Goal: Information Seeking & Learning: Learn about a topic

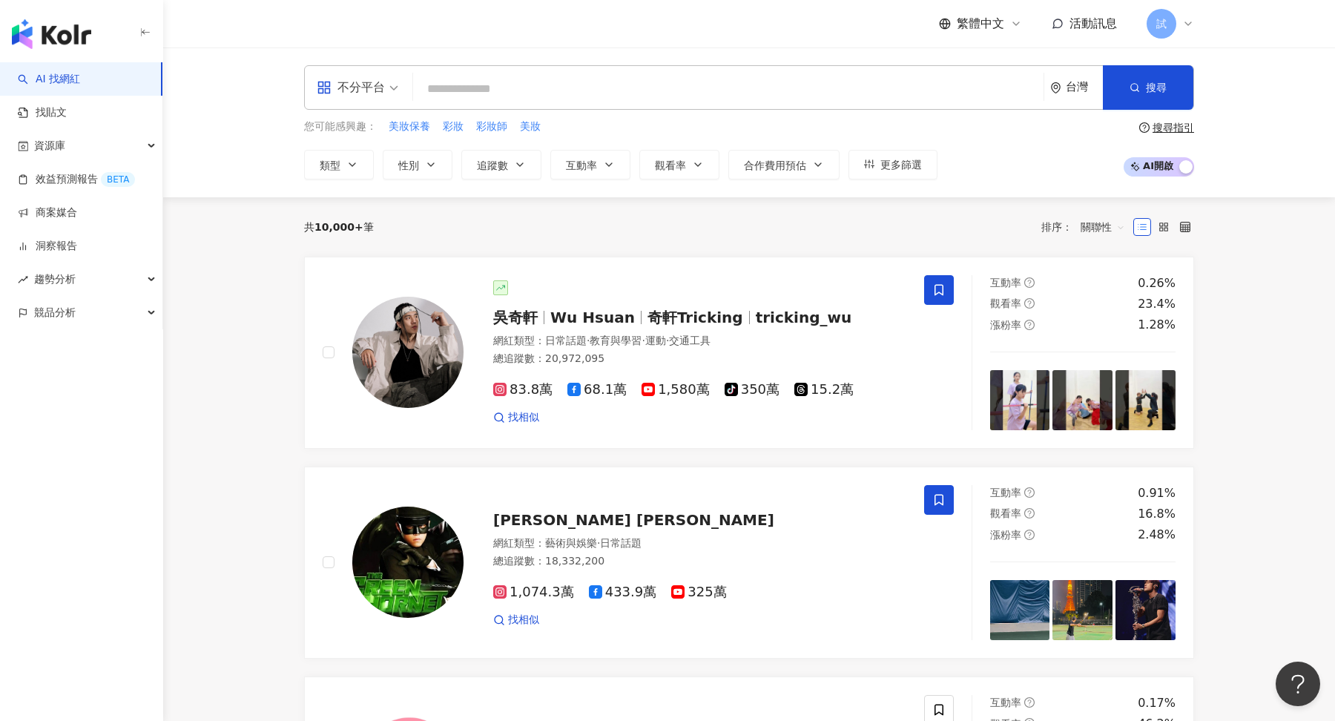
click at [1185, 18] on icon at bounding box center [1188, 24] width 12 height 12
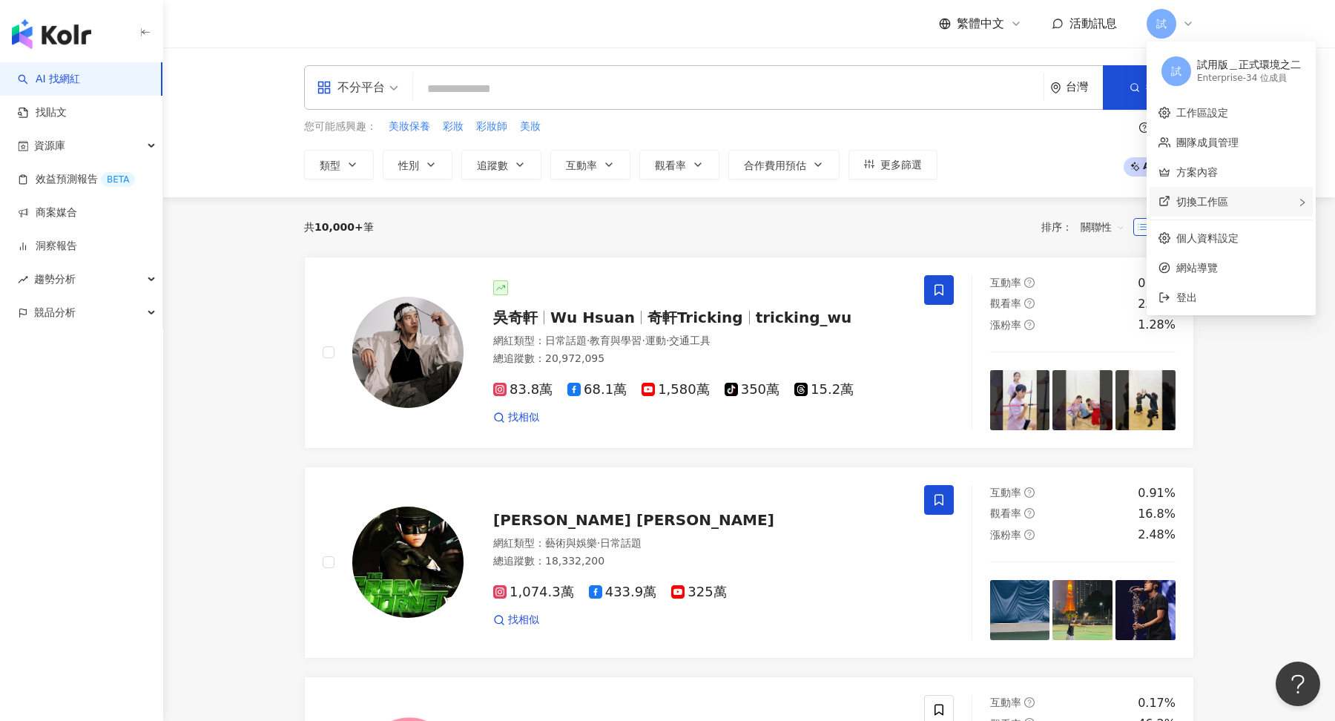
click at [1197, 199] on span "切換工作區" at bounding box center [1202, 202] width 52 height 12
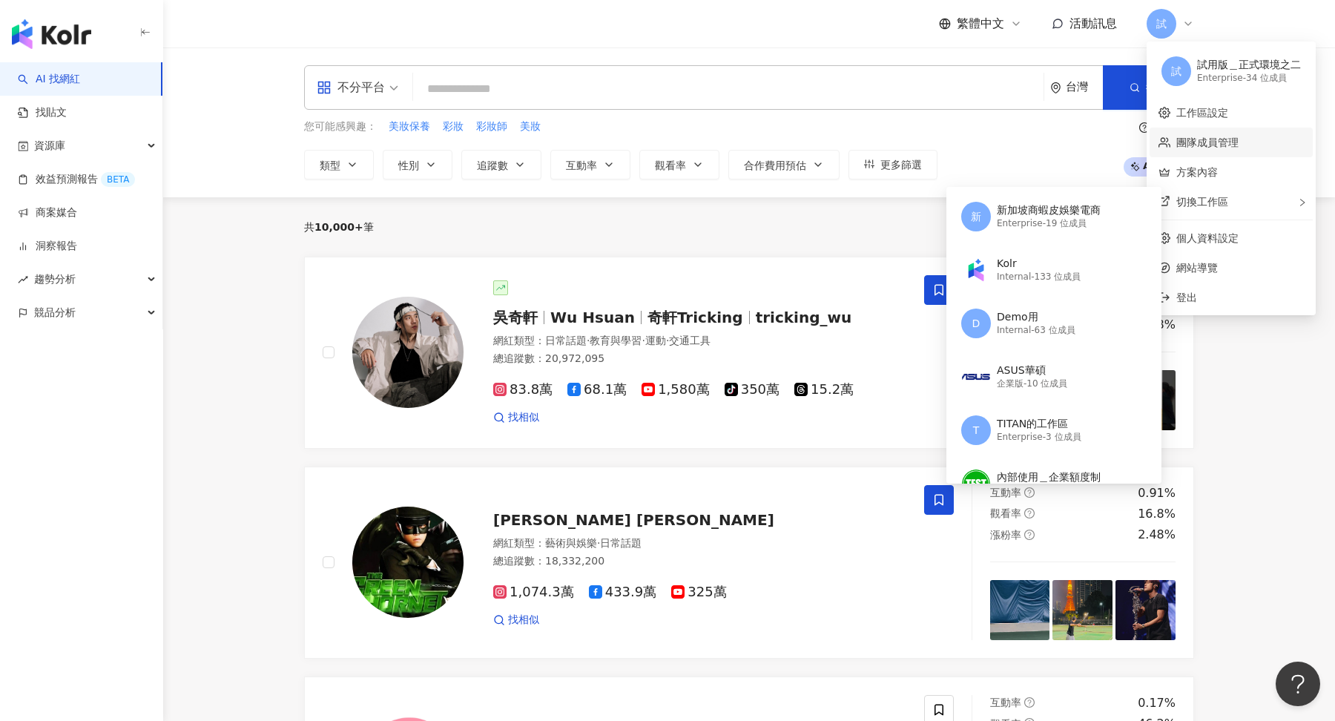
click at [1231, 148] on link "團隊成員管理" at bounding box center [1207, 142] width 62 height 12
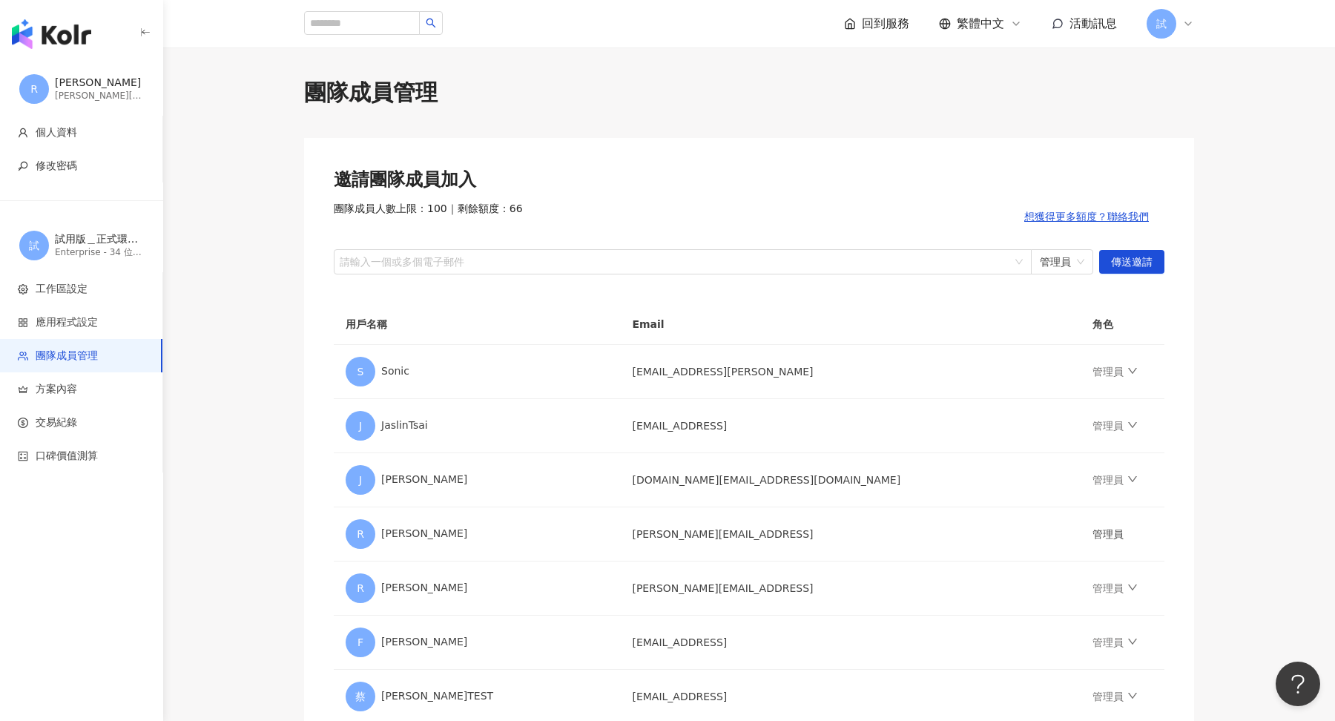
click at [1196, 30] on div "回到服務 繁體中文 活動訊息 試" at bounding box center [748, 23] width 949 height 47
click at [1187, 21] on icon at bounding box center [1188, 24] width 12 height 12
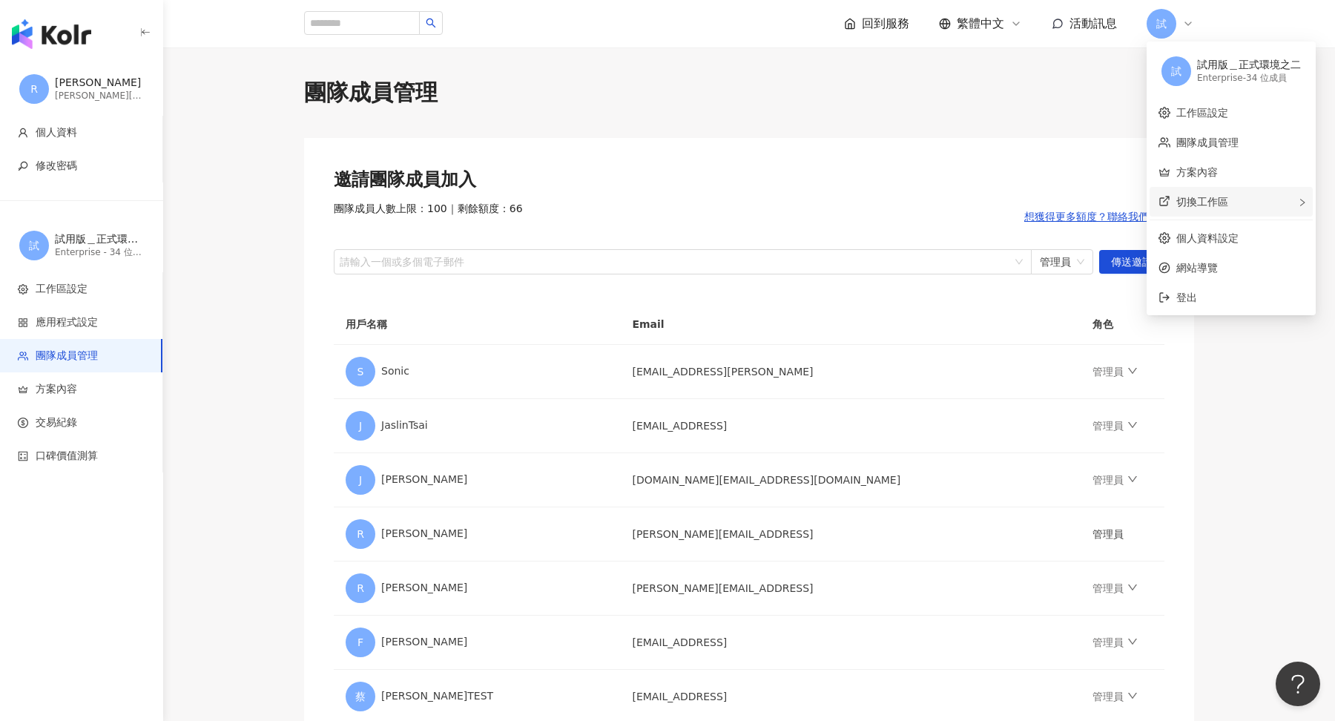
click at [1207, 194] on div "切換工作區" at bounding box center [1230, 202] width 163 height 30
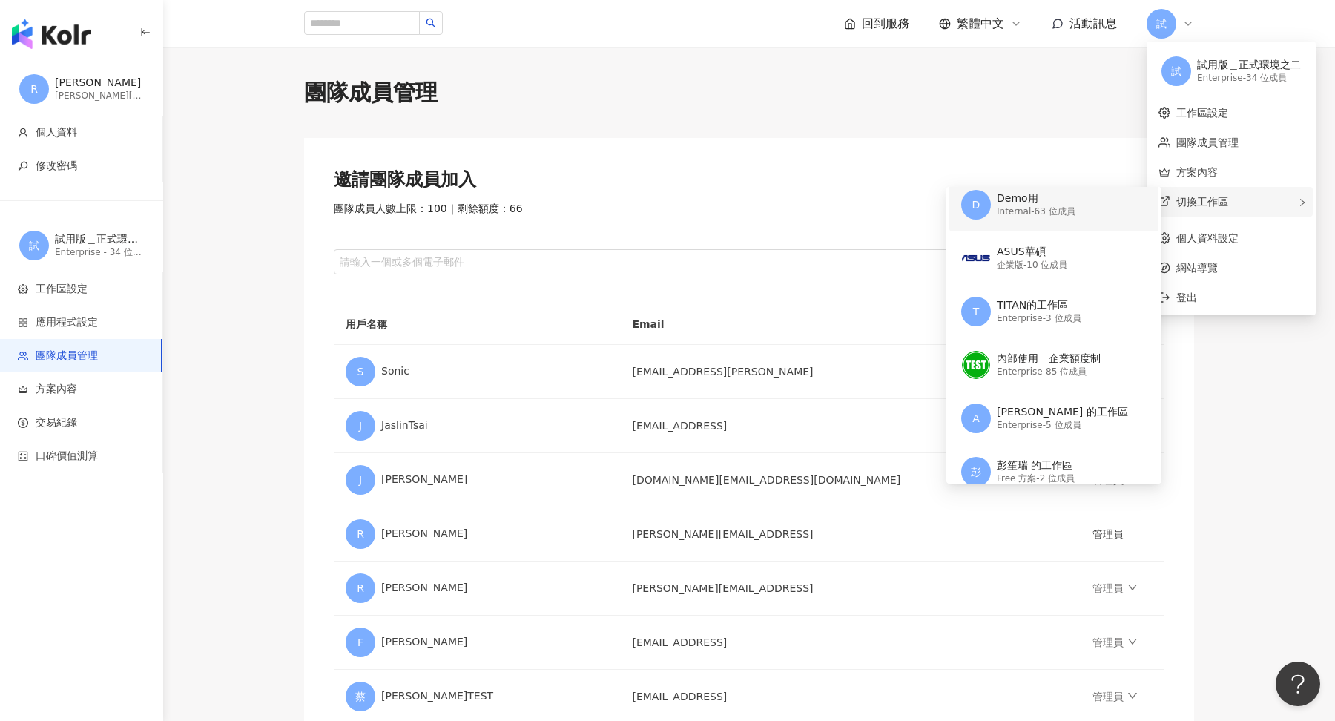
scroll to position [277, 0]
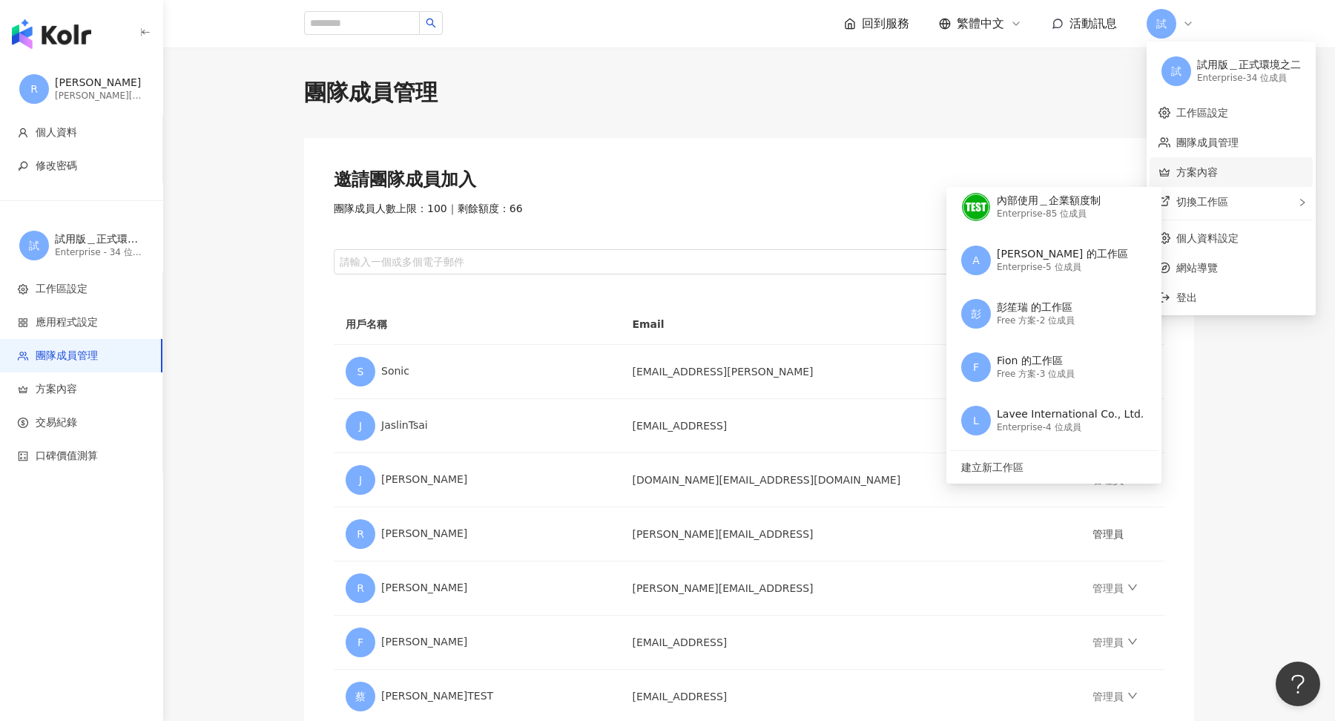
click at [1202, 166] on link "方案內容" at bounding box center [1197, 172] width 42 height 12
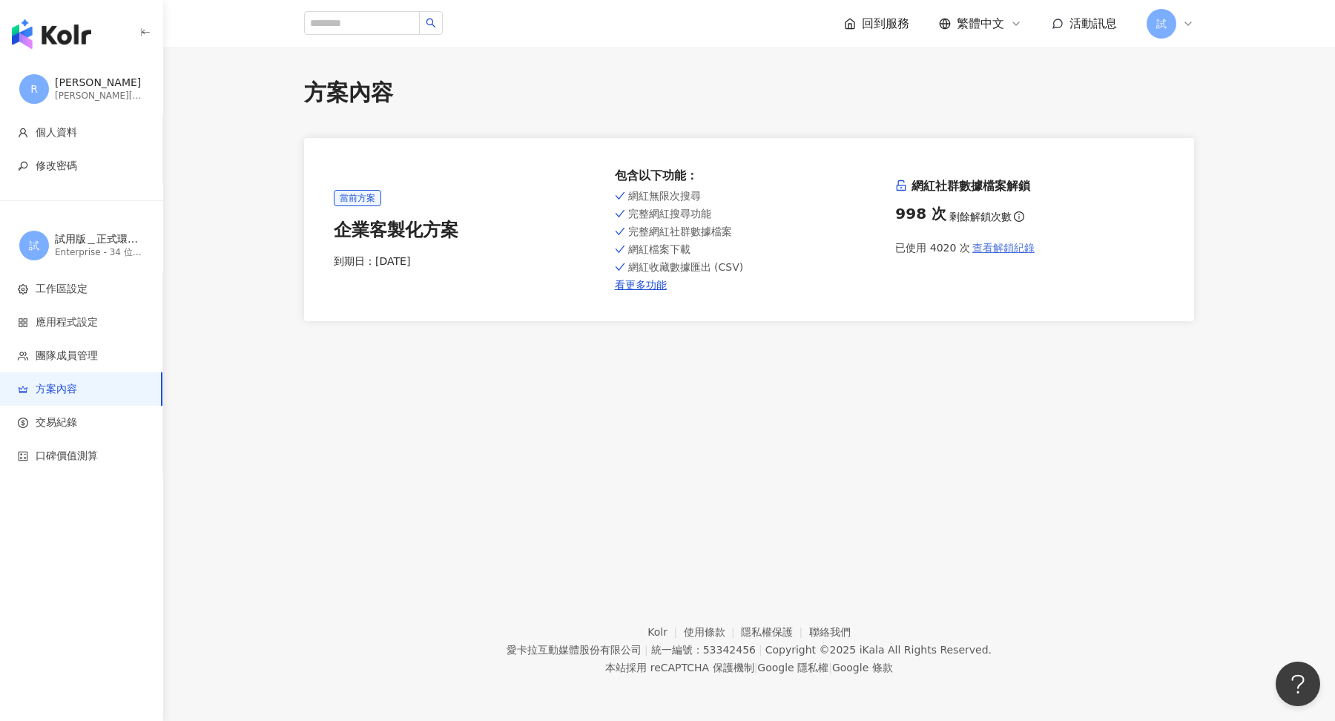
click at [1014, 242] on span "查看解鎖紀錄" at bounding box center [1003, 248] width 62 height 12
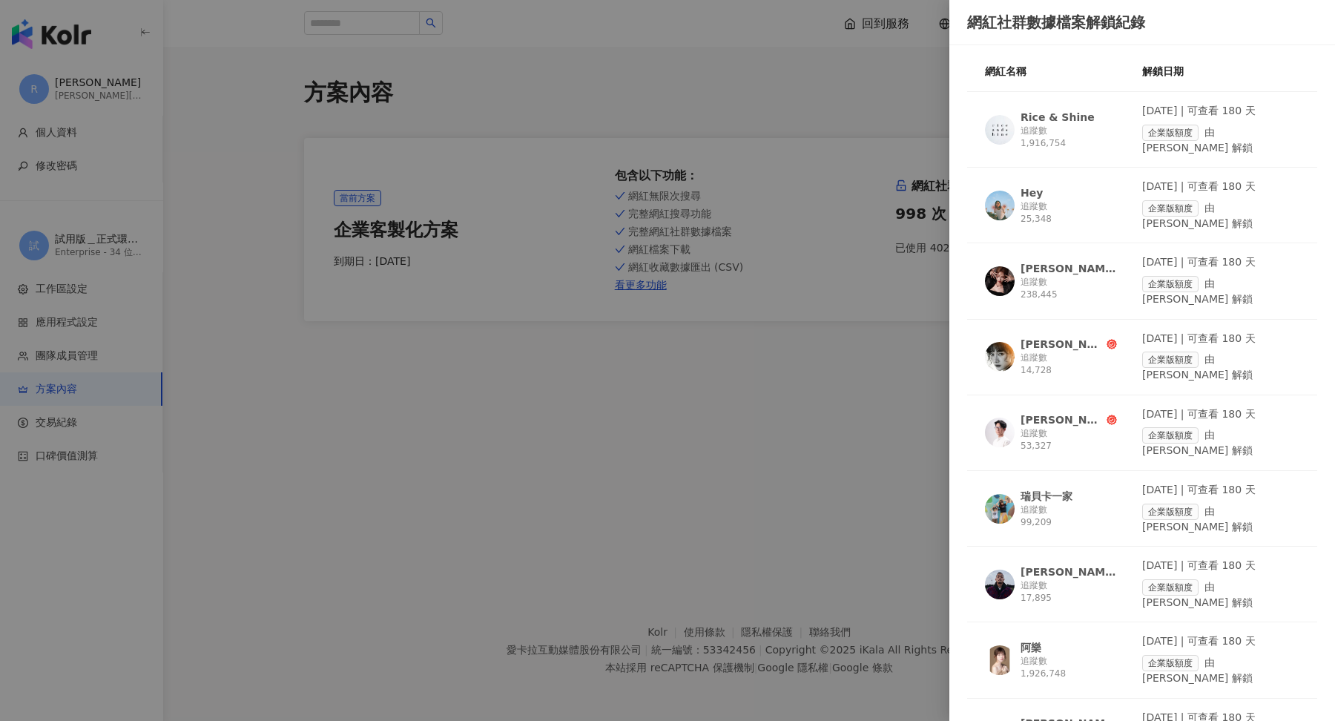
click at [1062, 427] on div "追蹤數 53,327" at bounding box center [1068, 439] width 96 height 25
click at [210, 242] on div at bounding box center [667, 360] width 1335 height 721
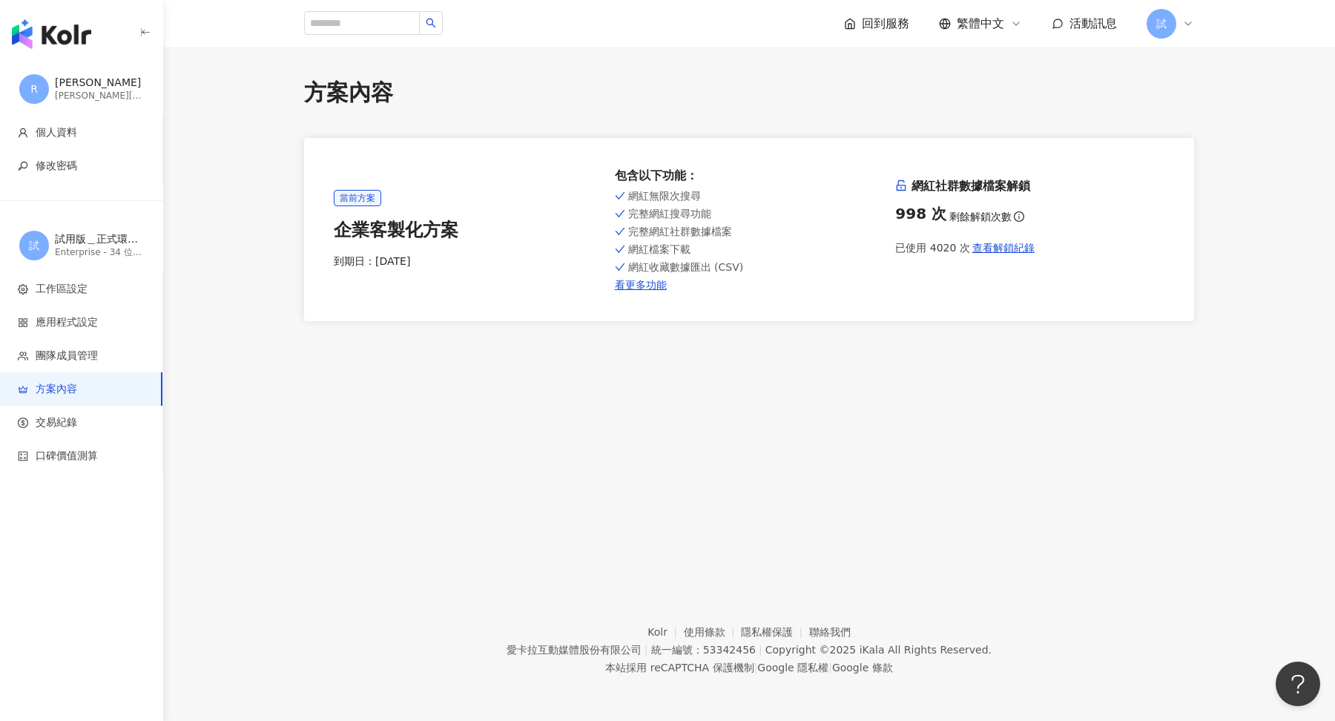
click at [75, 42] on img "button" at bounding box center [51, 34] width 79 height 30
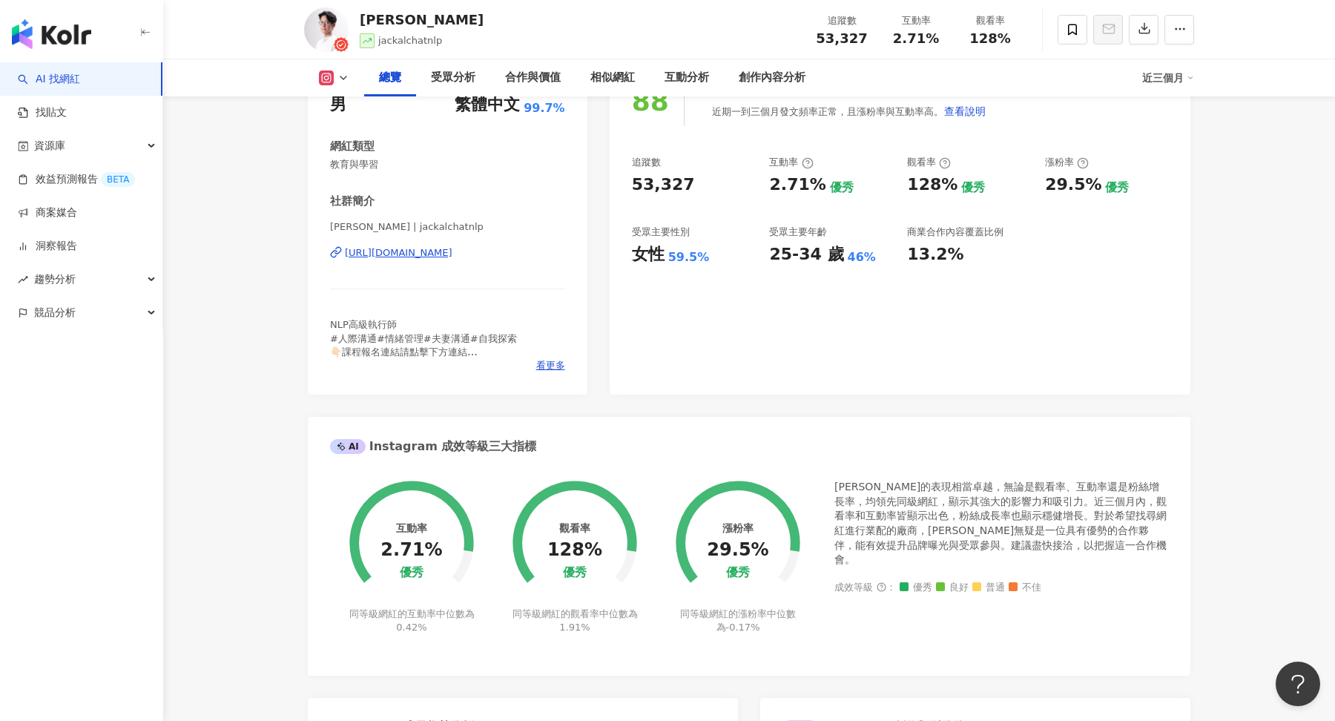
scroll to position [158, 0]
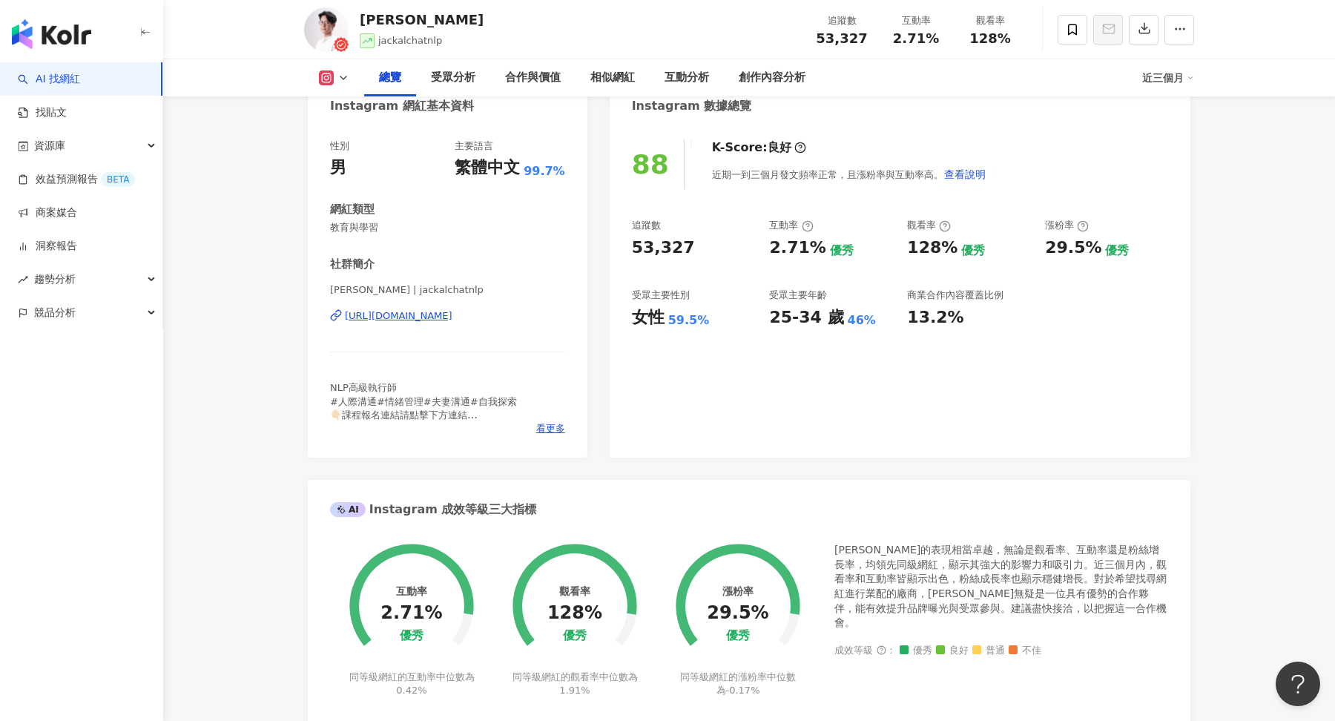
click at [60, 27] on img "button" at bounding box center [51, 34] width 79 height 30
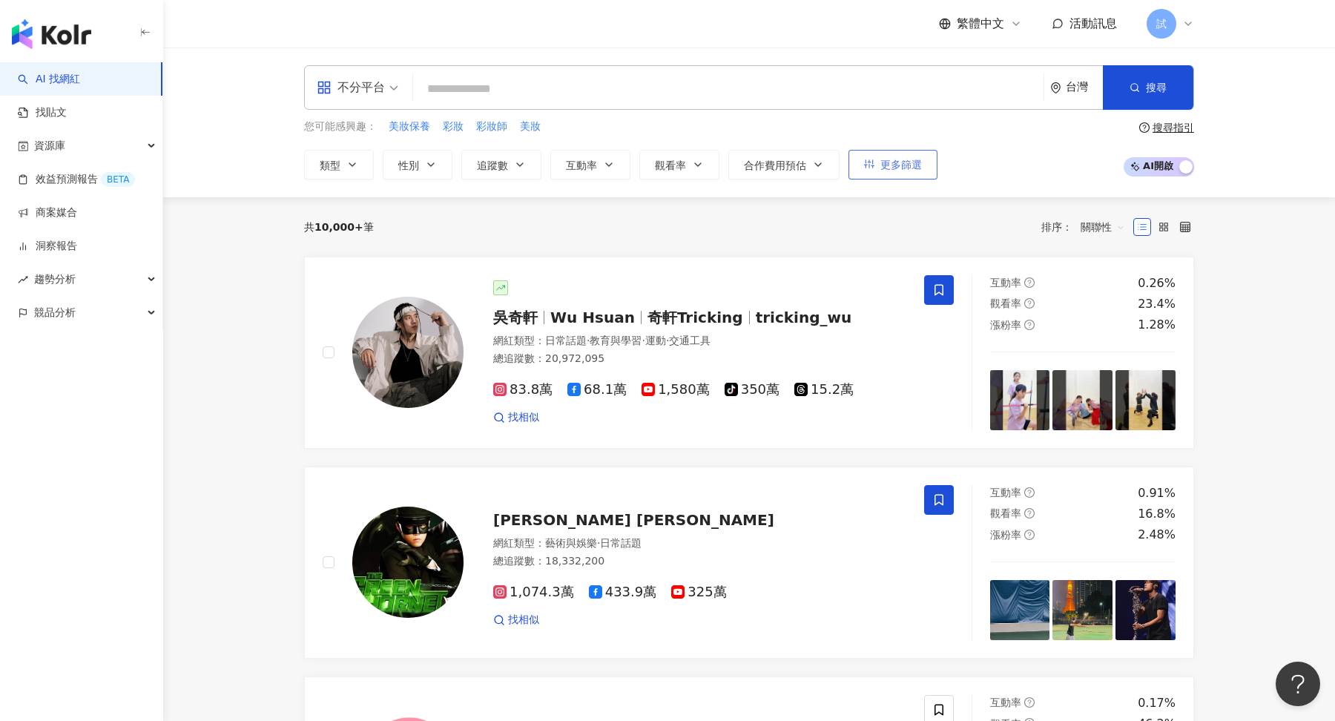
click at [884, 175] on button "更多篩選" at bounding box center [892, 165] width 89 height 30
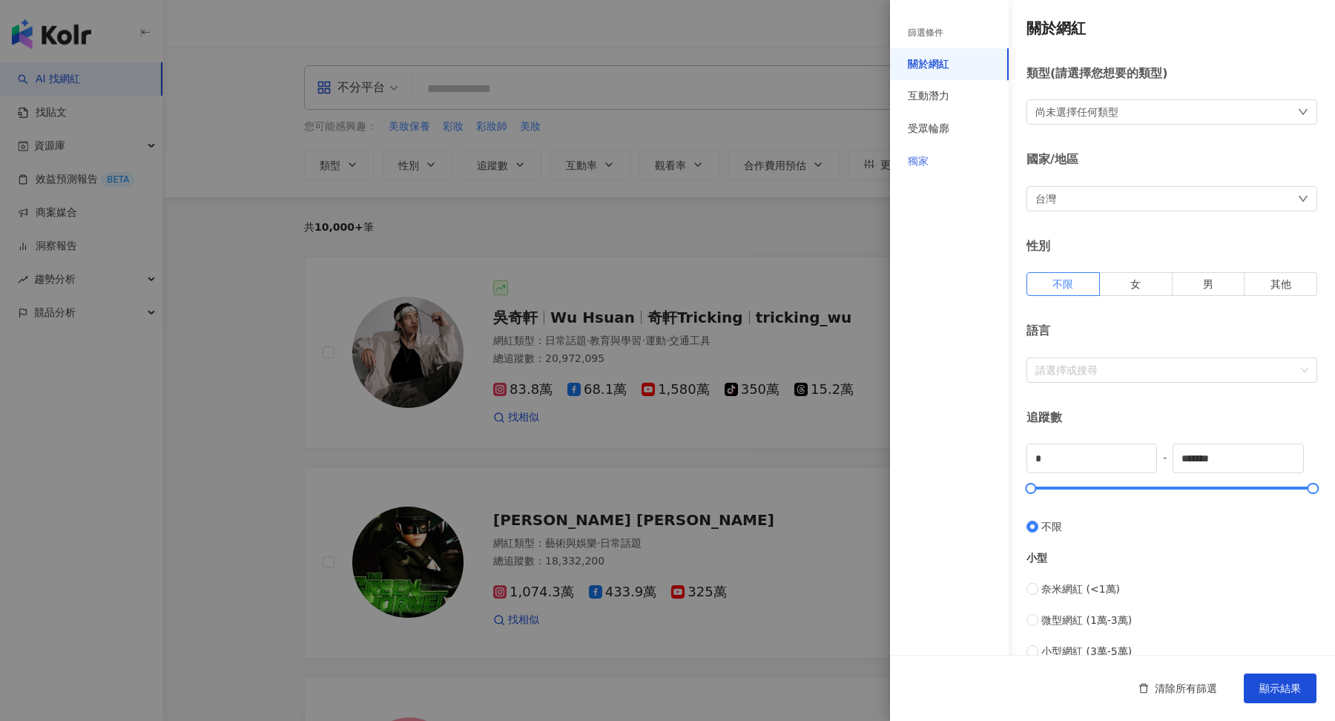
click at [936, 158] on div "獨家" at bounding box center [949, 161] width 119 height 33
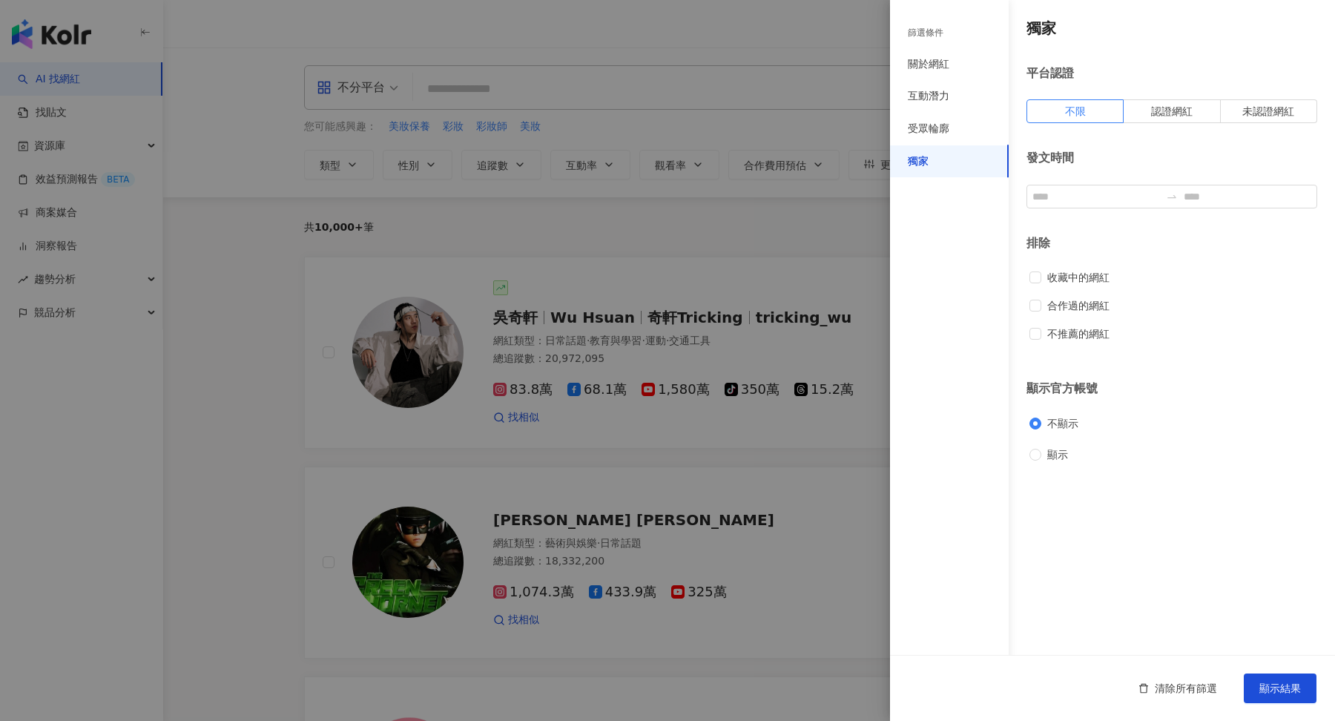
click at [871, 194] on div at bounding box center [667, 360] width 1335 height 721
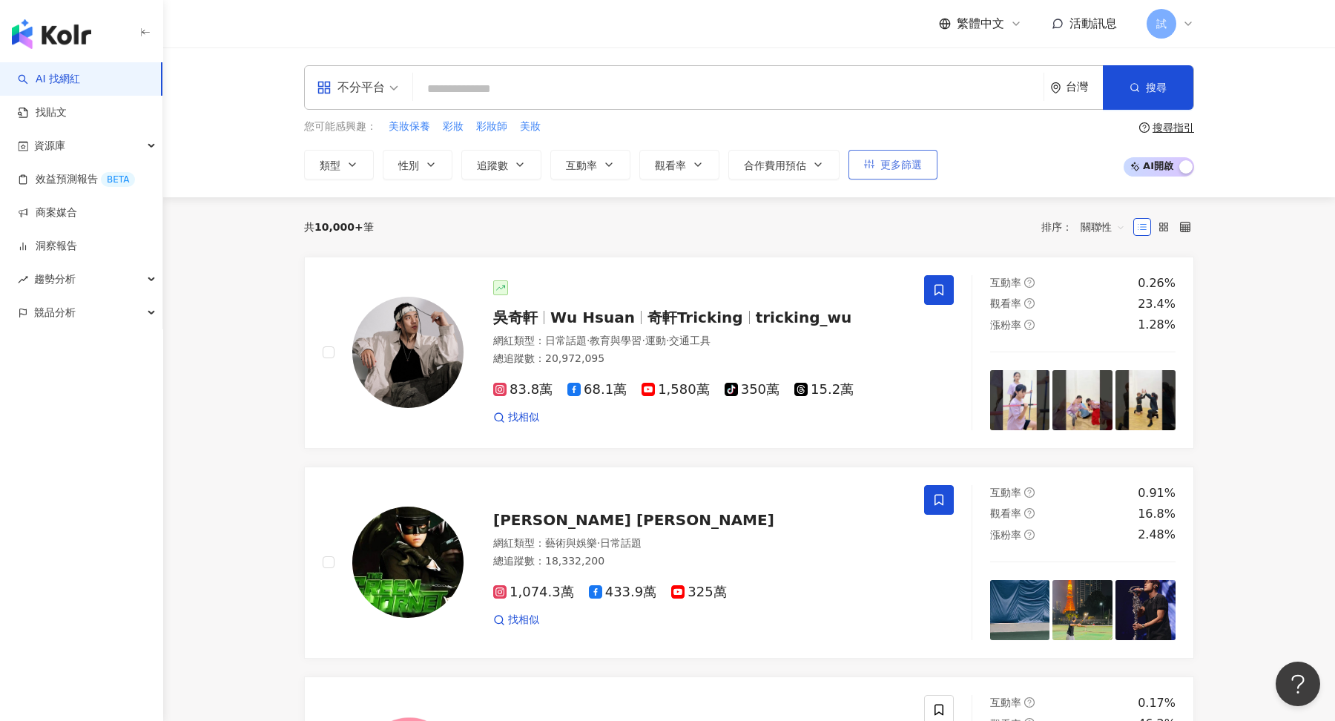
click at [925, 157] on button "更多篩選" at bounding box center [892, 165] width 89 height 30
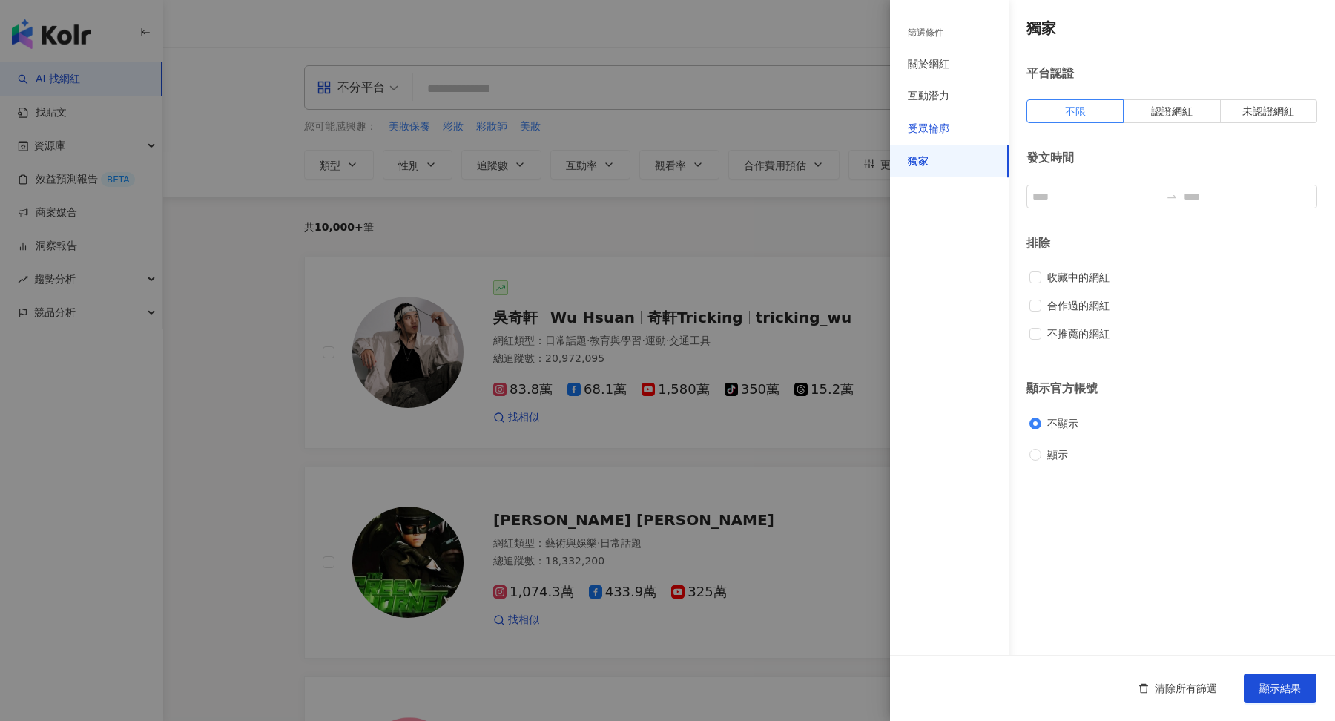
click at [942, 134] on div "受眾輪廓" at bounding box center [928, 129] width 42 height 15
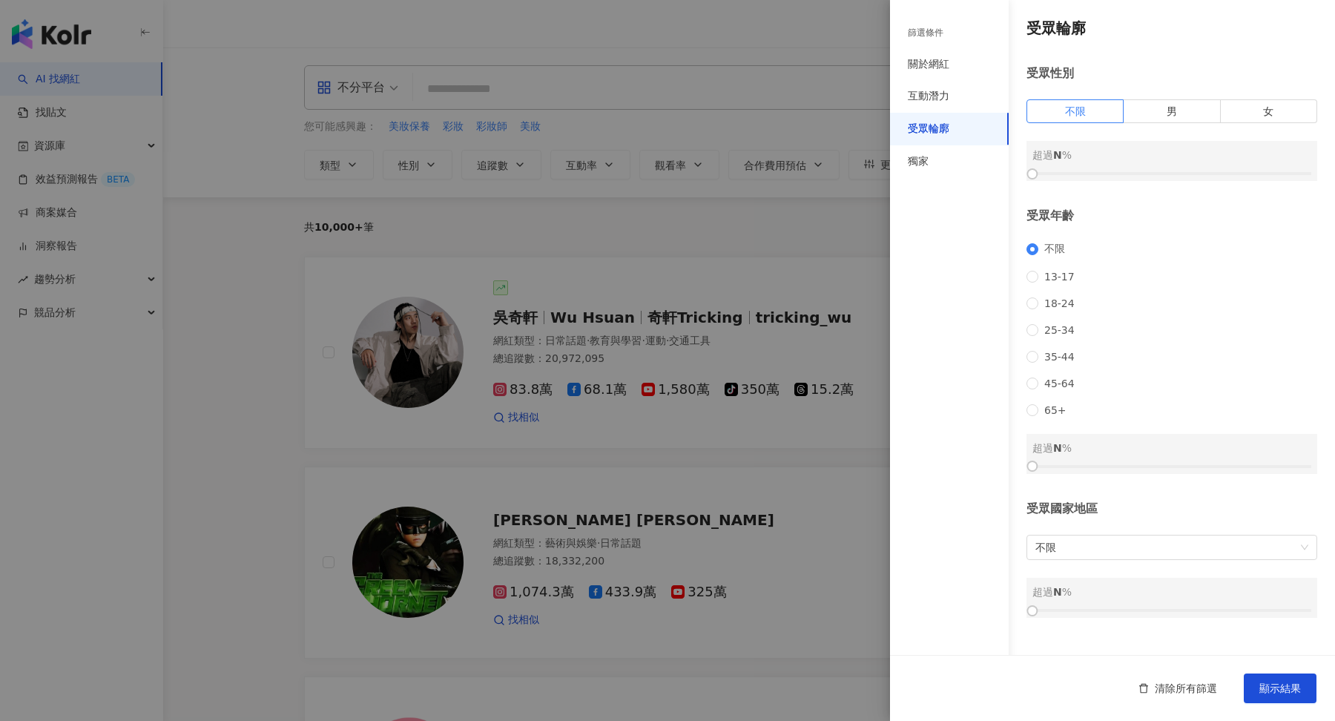
click at [871, 211] on div at bounding box center [667, 360] width 1335 height 721
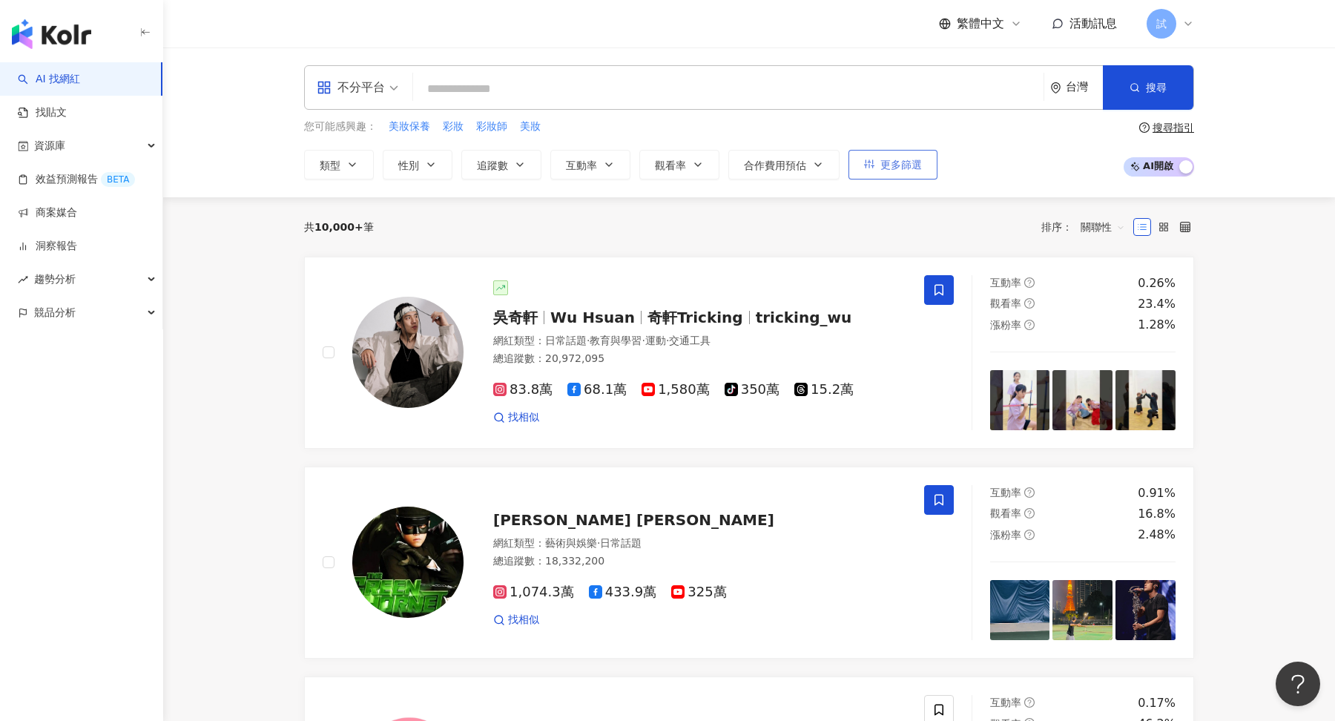
click at [897, 162] on span "更多篩選" at bounding box center [901, 165] width 42 height 12
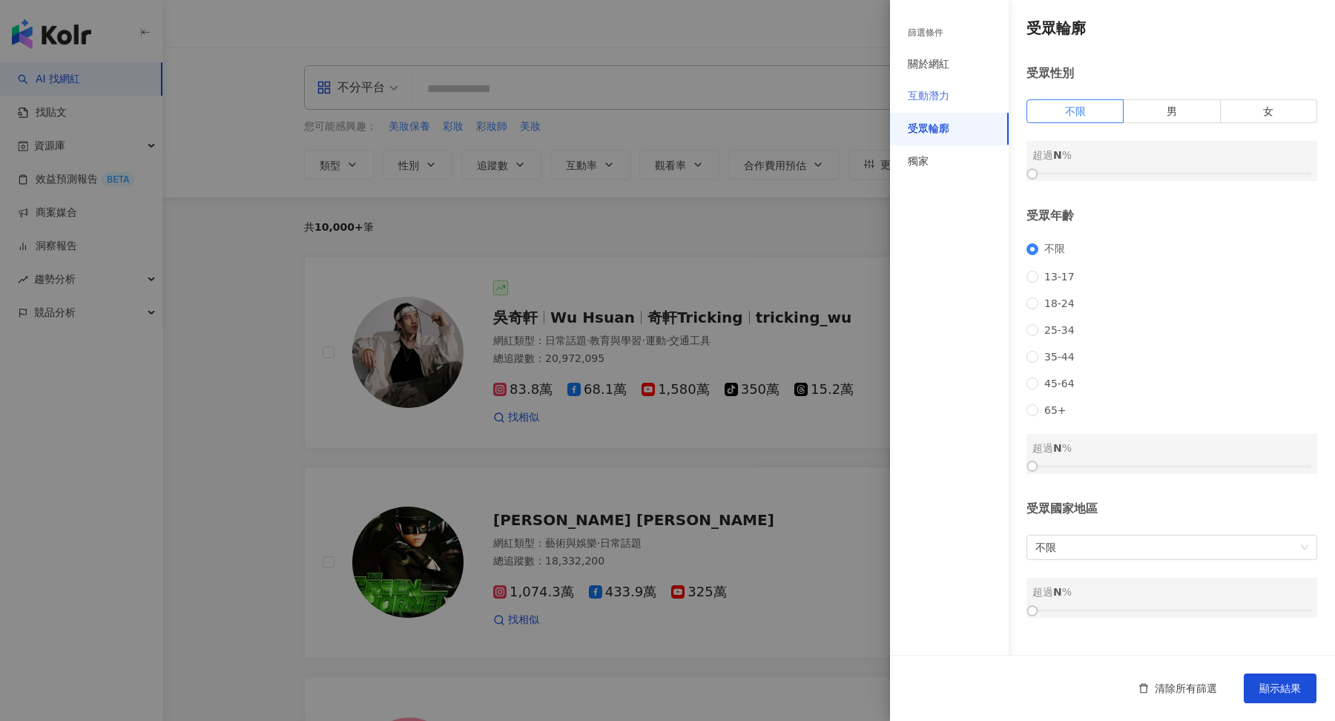
click at [956, 91] on div "互動潛力" at bounding box center [949, 96] width 119 height 33
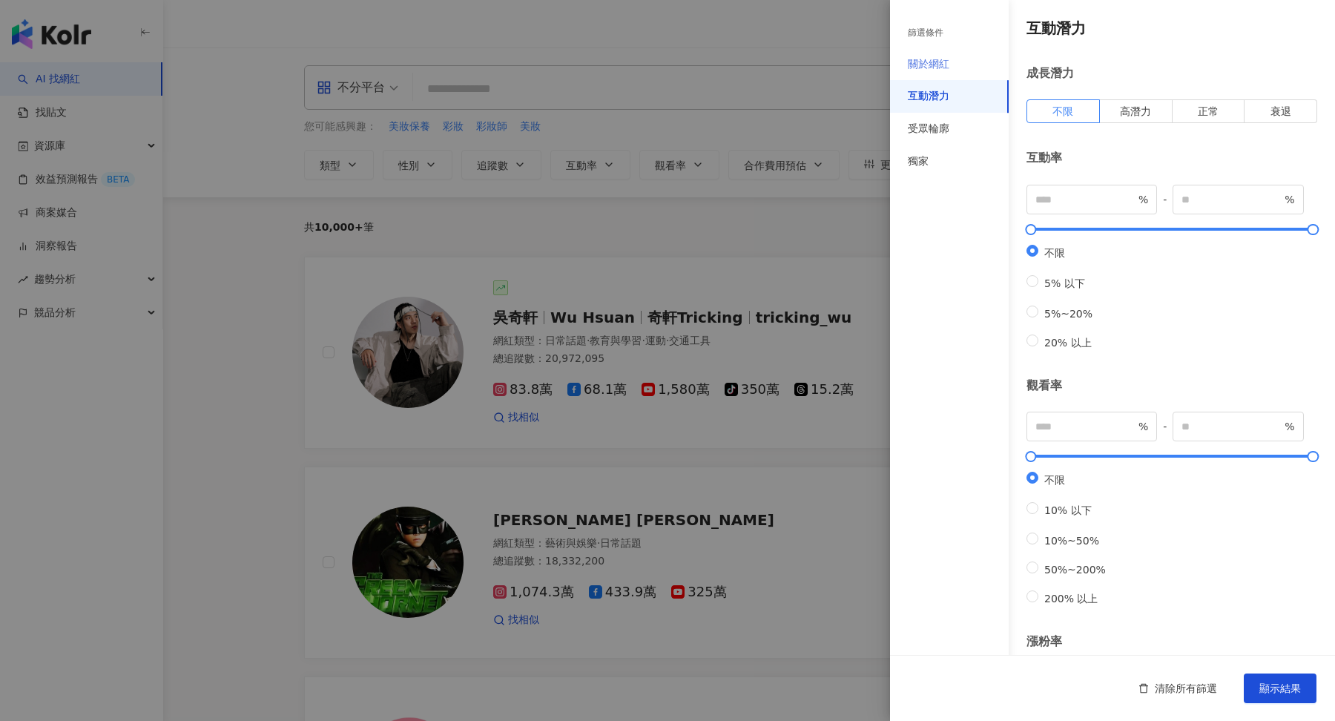
click at [955, 64] on div "關於網紅" at bounding box center [949, 64] width 119 height 33
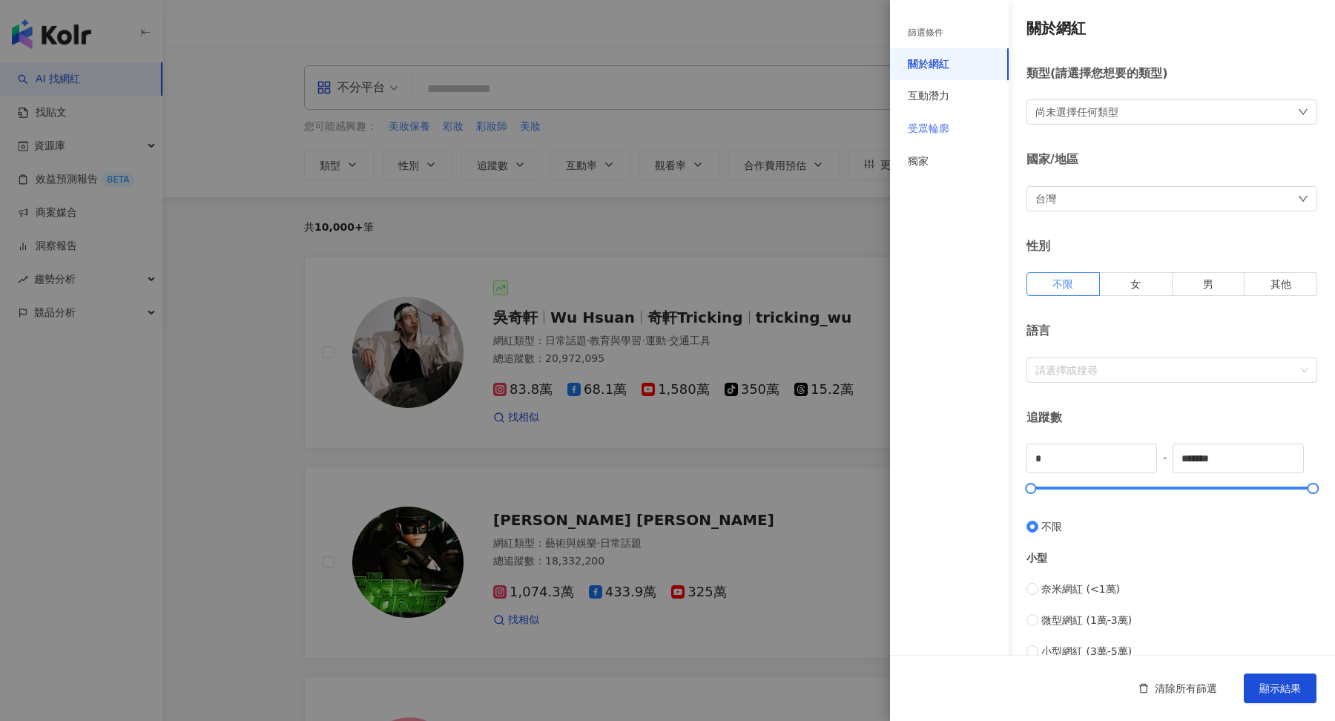
click at [948, 138] on div "受眾輪廓" at bounding box center [949, 129] width 119 height 33
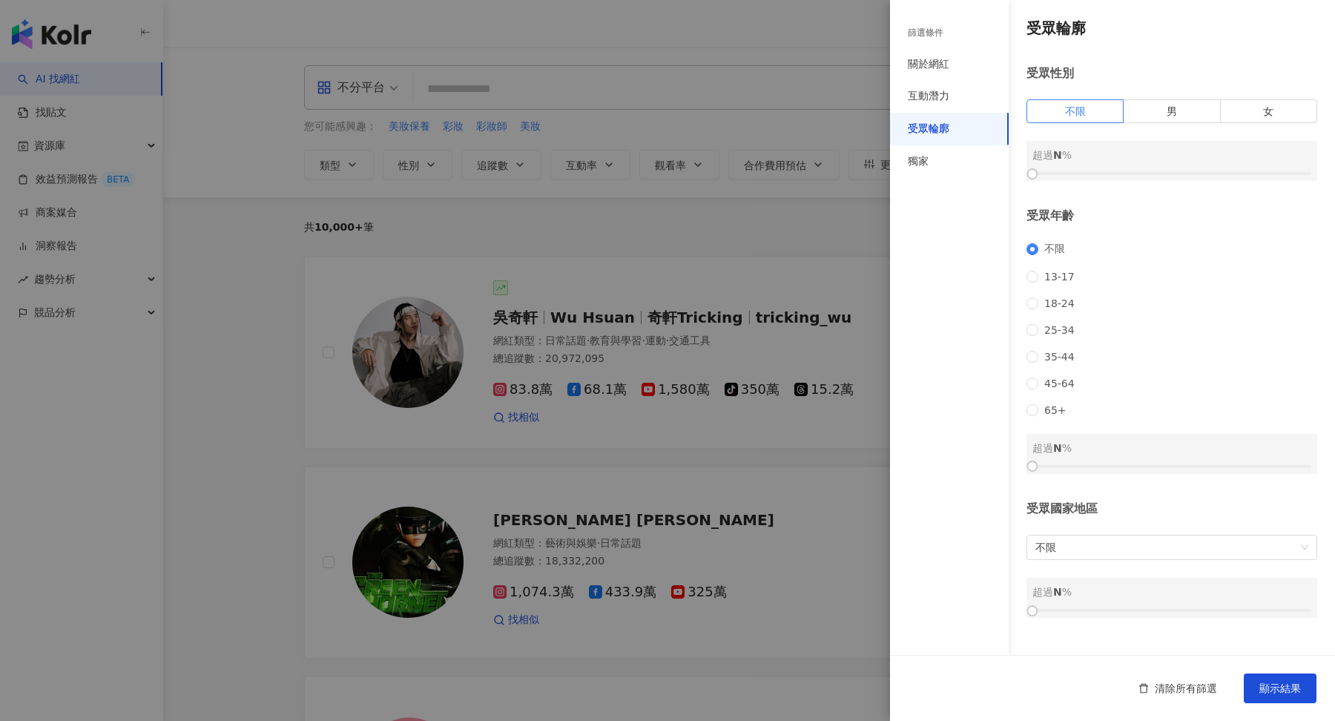
click at [1027, 385] on div "不限 [PHONE_NUMBER] [PHONE_NUMBER] 45-64 65+" at bounding box center [1171, 328] width 291 height 173
click at [1034, 363] on label "35-44" at bounding box center [1053, 357] width 54 height 12
drag, startPoint x: 1037, startPoint y: 492, endPoint x: 1140, endPoint y: 492, distance: 103.1
click at [1140, 471] on div at bounding box center [1171, 466] width 279 height 9
click at [824, 262] on div at bounding box center [667, 360] width 1335 height 721
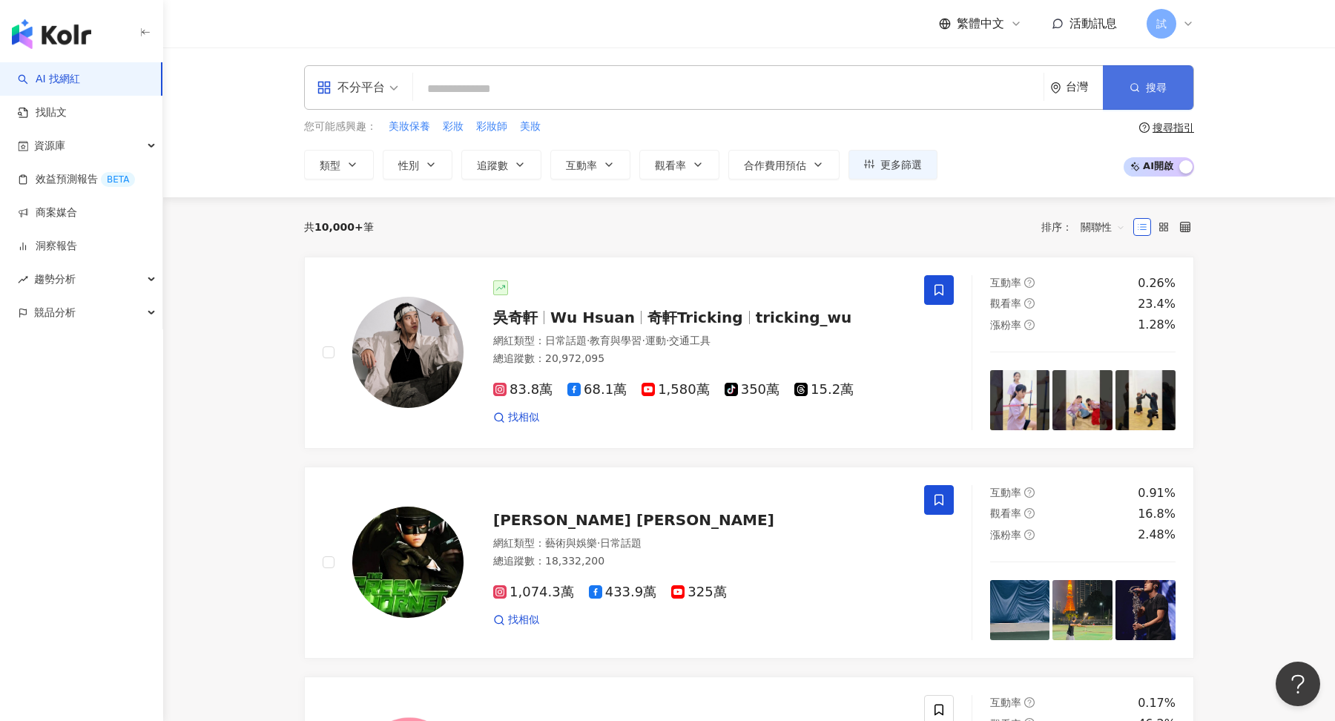
click at [1147, 80] on button "搜尋" at bounding box center [1147, 87] width 90 height 44
click at [907, 205] on div "共 10,000+ 筆 排序： 關聯性" at bounding box center [749, 226] width 890 height 59
click at [891, 166] on span "更多篩選" at bounding box center [901, 165] width 42 height 12
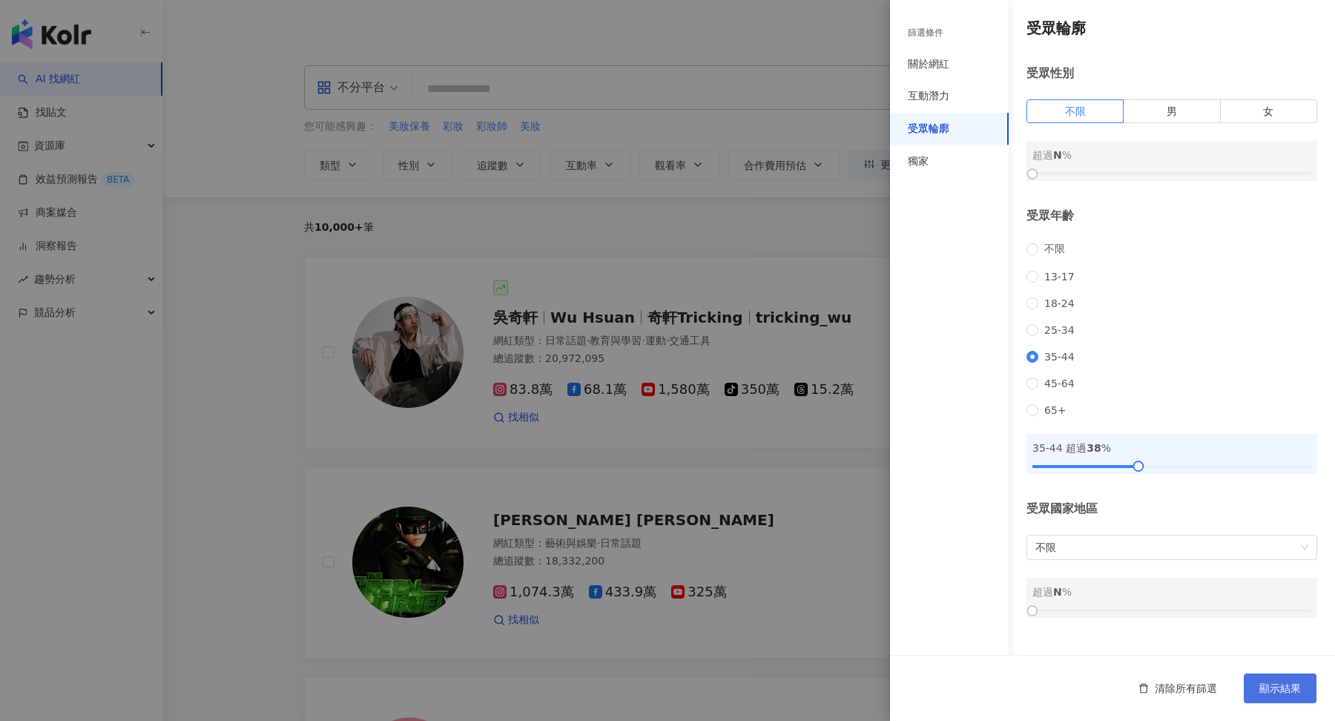
click at [1263, 679] on button "顯示結果" at bounding box center [1279, 688] width 73 height 30
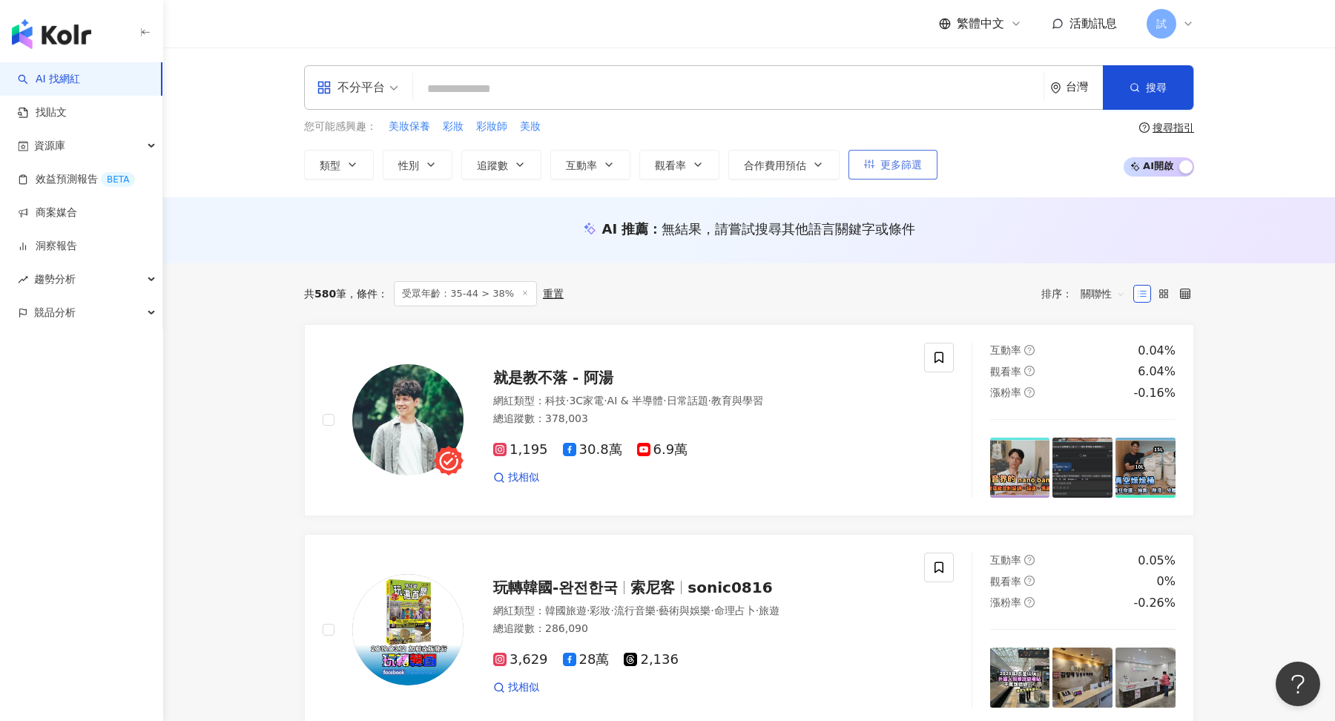
click at [886, 163] on span "更多篩選" at bounding box center [901, 165] width 42 height 12
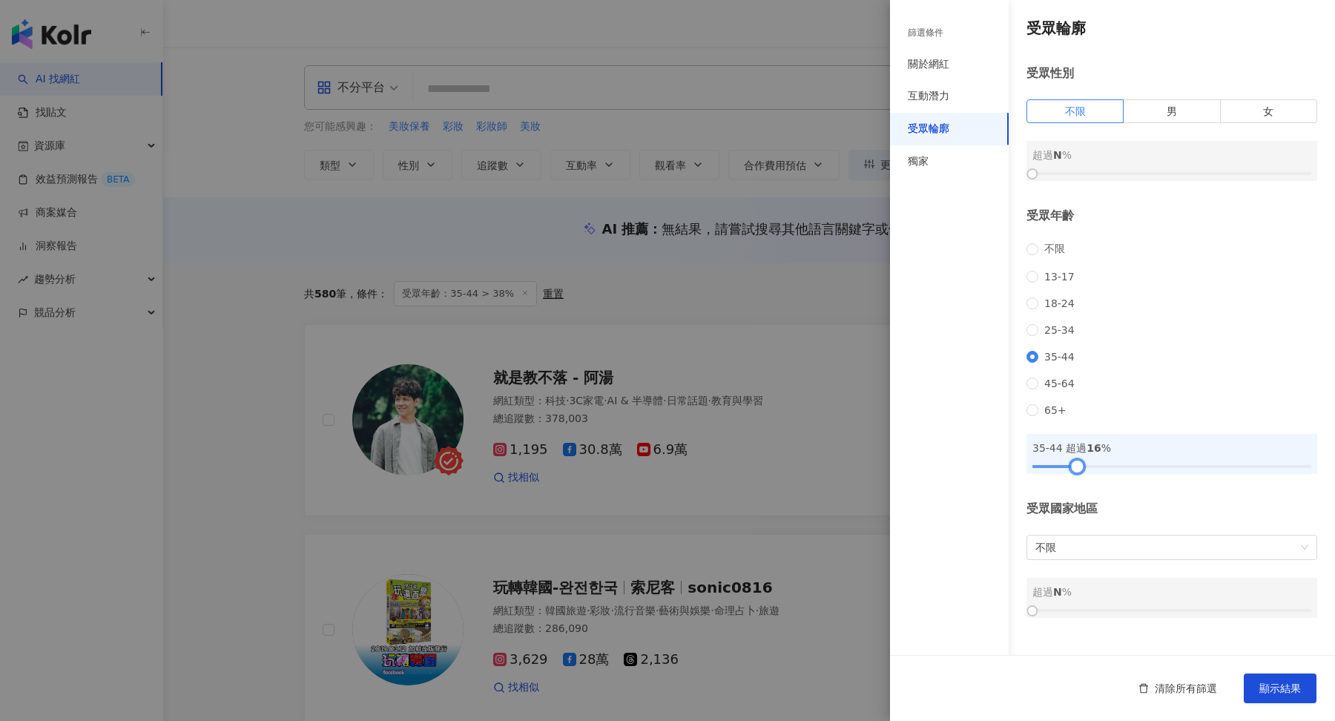
drag, startPoint x: 1137, startPoint y: 491, endPoint x: 1075, endPoint y: 492, distance: 62.3
click at [1075, 470] on div at bounding box center [1077, 466] width 8 height 8
